Goal: Obtain resource: Download file/media

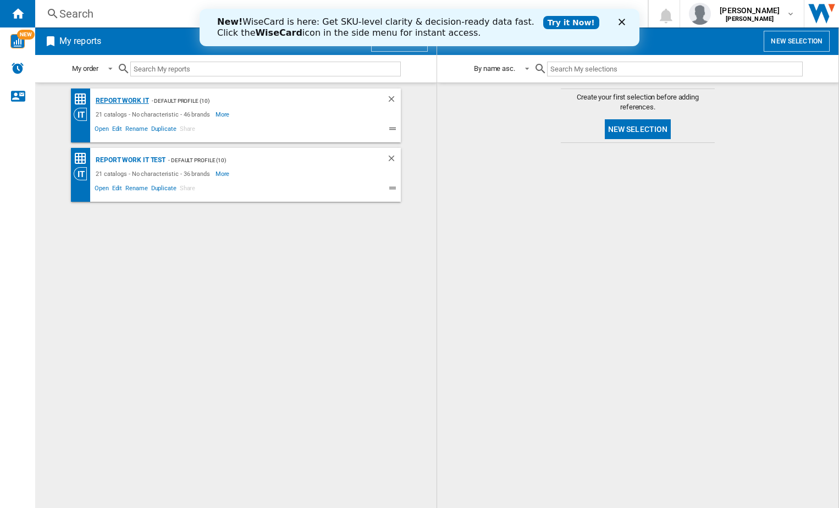
click at [125, 99] on div "Report Work it" at bounding box center [121, 101] width 56 height 14
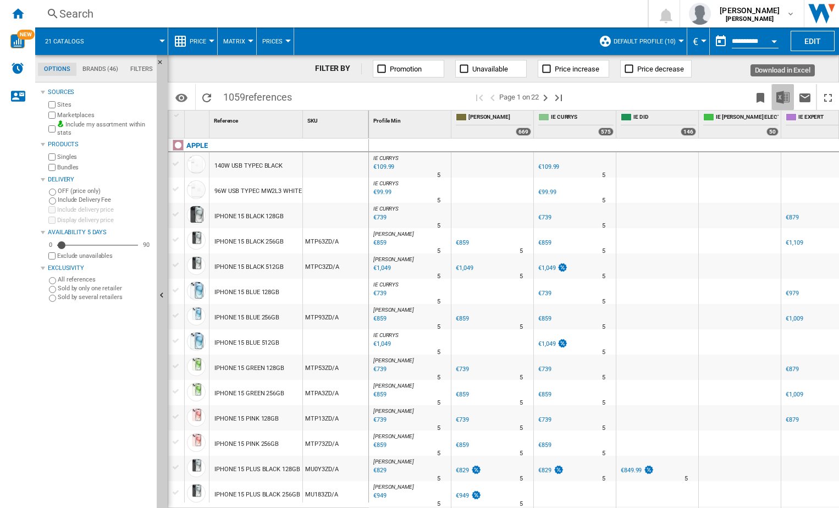
click at [785, 97] on img "Download in Excel" at bounding box center [782, 97] width 13 height 13
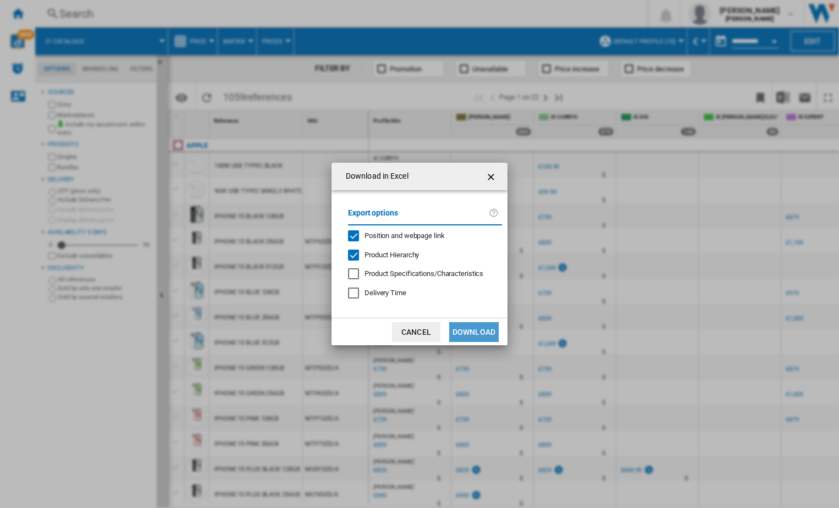
click at [479, 330] on button "Download" at bounding box center [473, 332] width 49 height 20
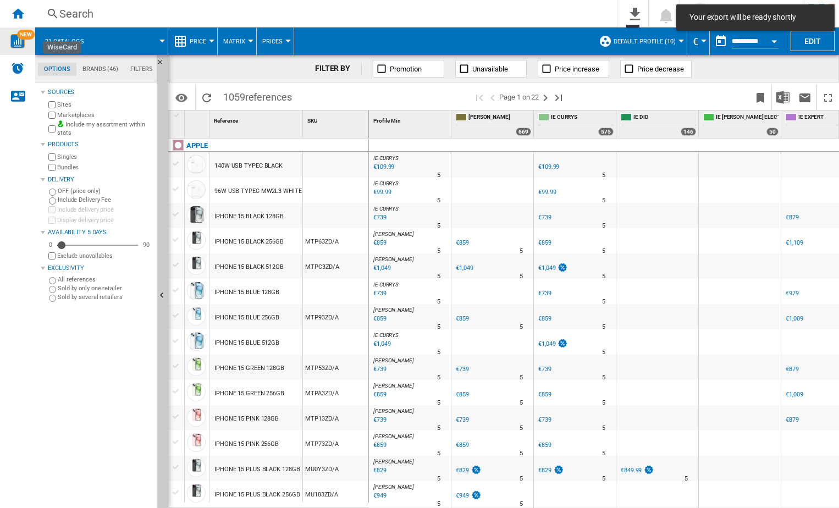
click at [22, 38] on span "NEW" at bounding box center [26, 35] width 18 height 10
